Goal: Check status

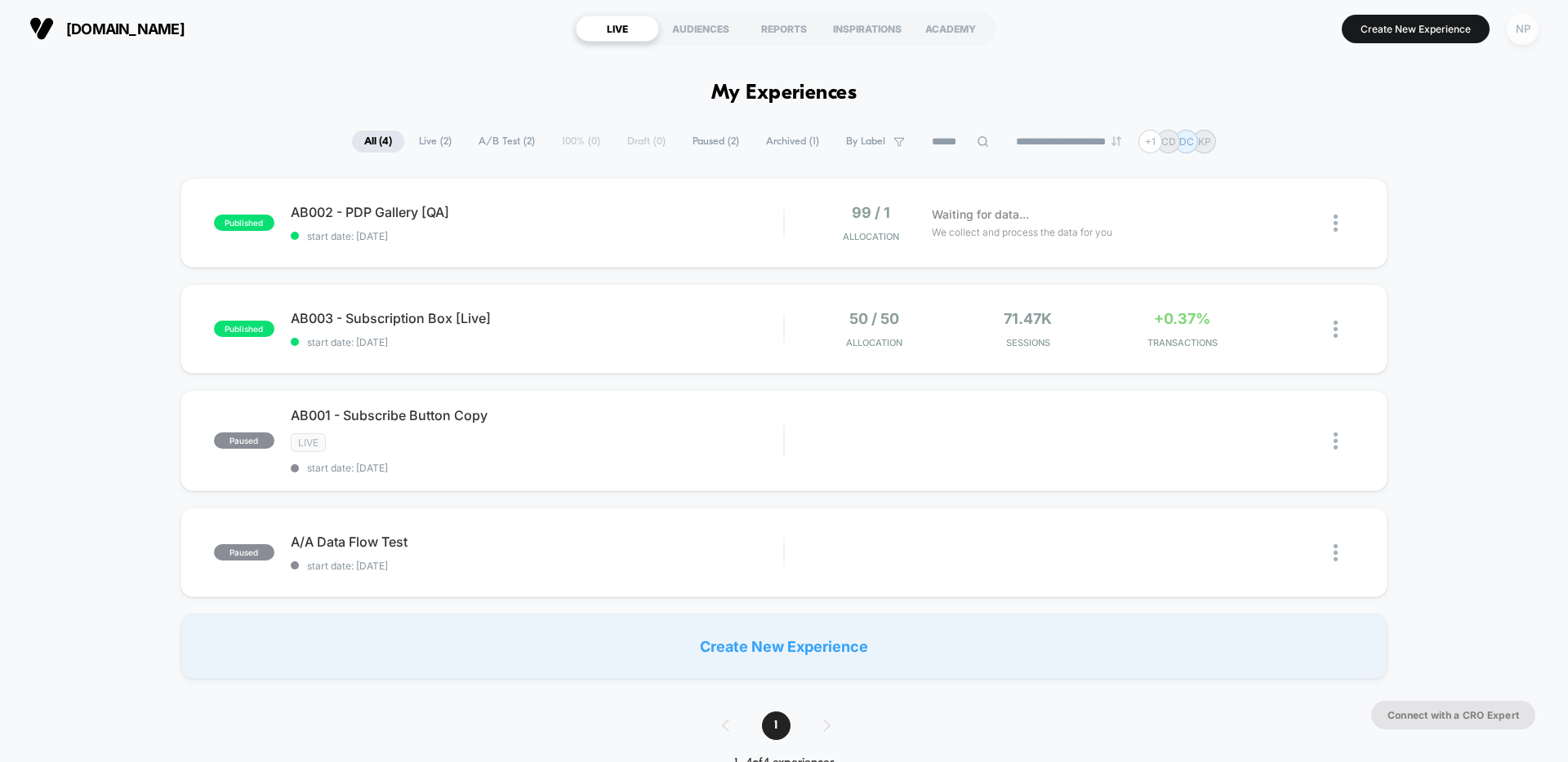
click at [1517, 42] on div "NP" at bounding box center [1522, 28] width 32 height 32
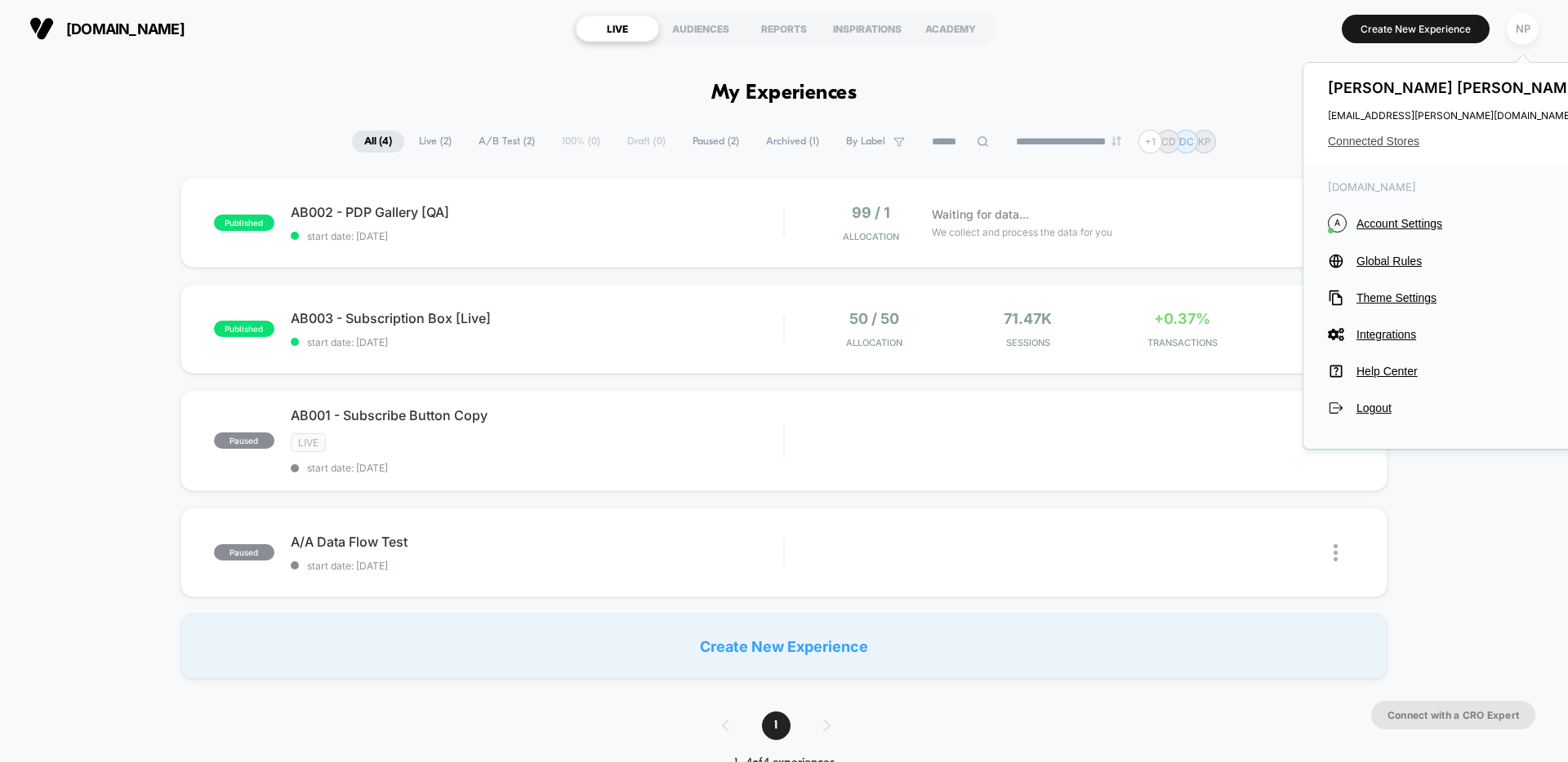
click at [1373, 144] on span "Connected Stores" at bounding box center [1457, 141] width 258 height 13
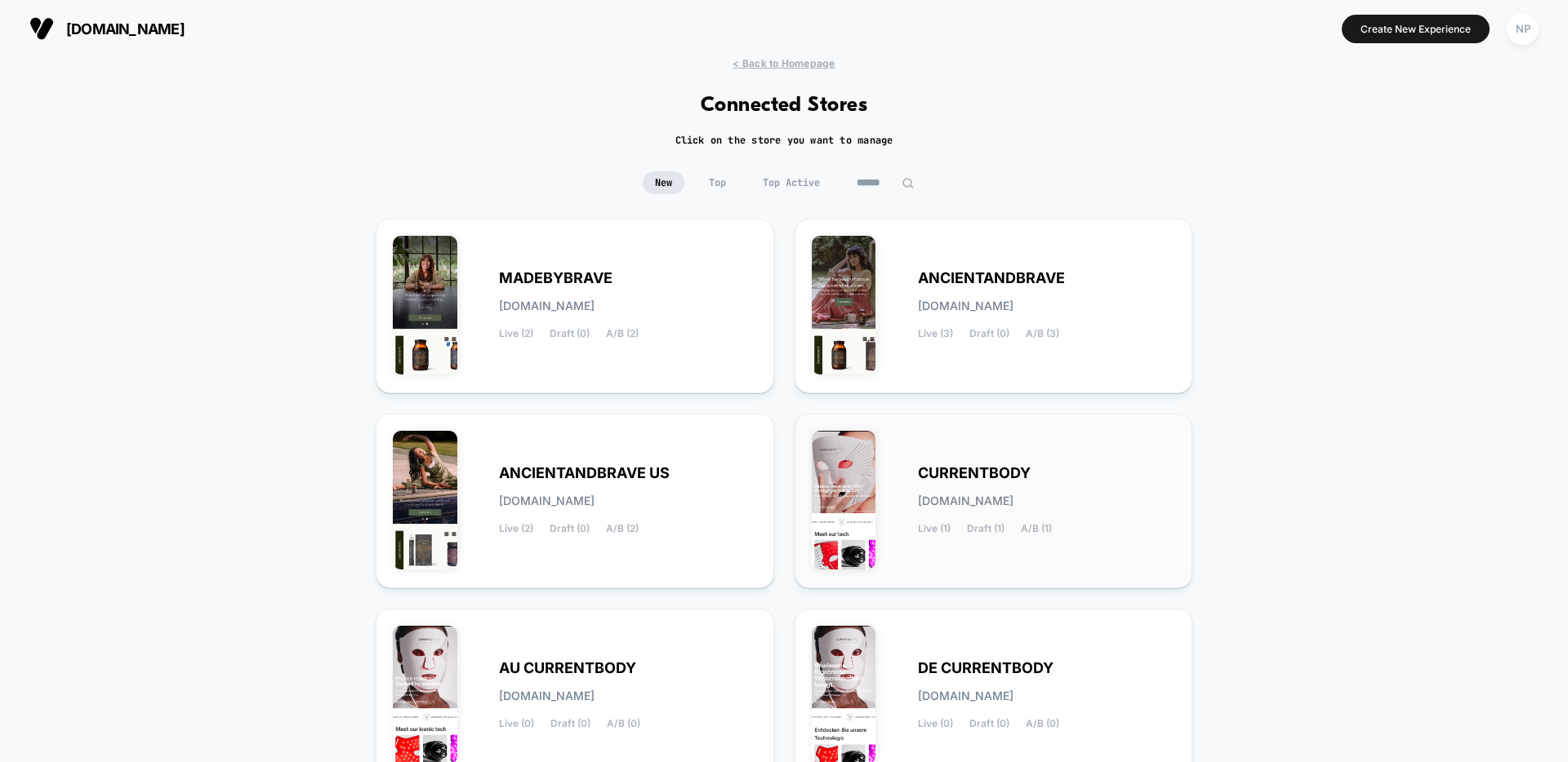
click at [970, 489] on div "CURRENTBODY [DOMAIN_NAME] Live (1) Draft (1) A/B (1)" at bounding box center [1047, 501] width 258 height 67
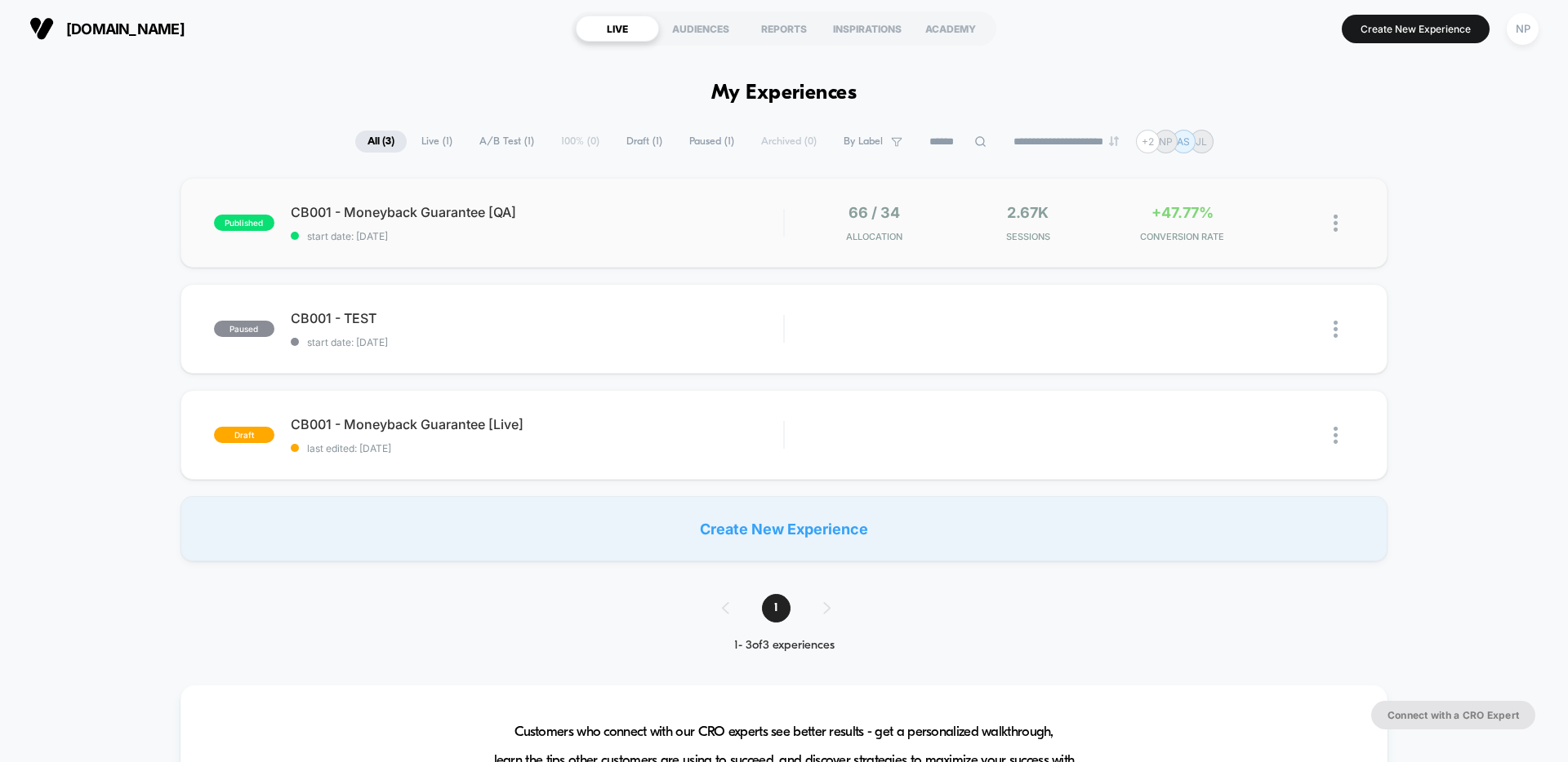
click at [683, 242] on div "published CB001 - Moneyback Guarantee [QA] start date: [DATE] 66 / 34 Allocatio…" at bounding box center [784, 222] width 1207 height 89
